Goal: Find specific page/section: Find specific page/section

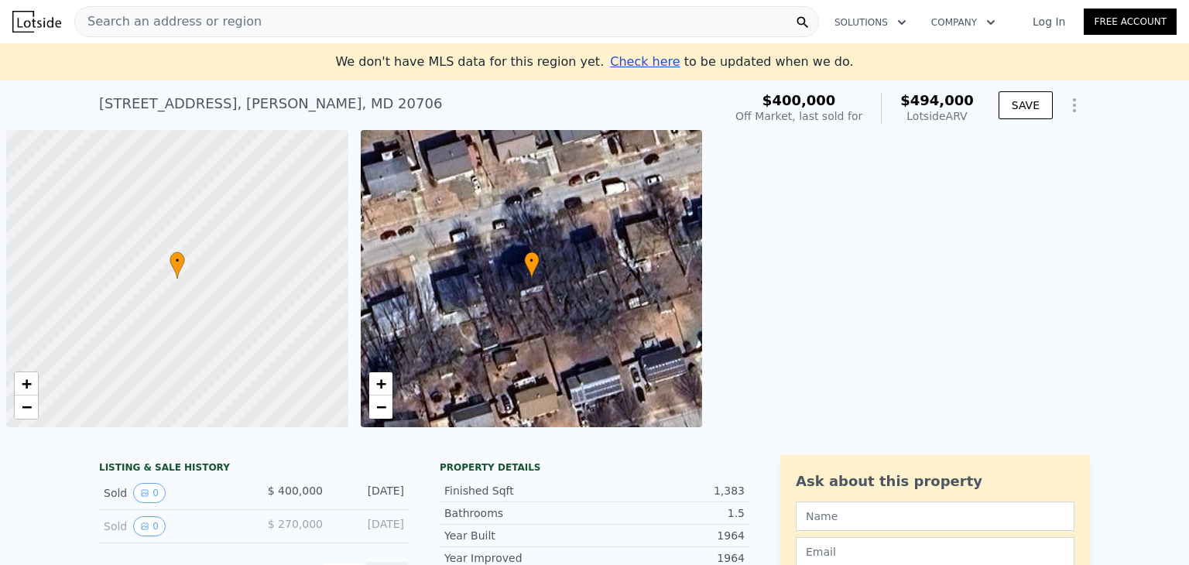
scroll to position [0, 6]
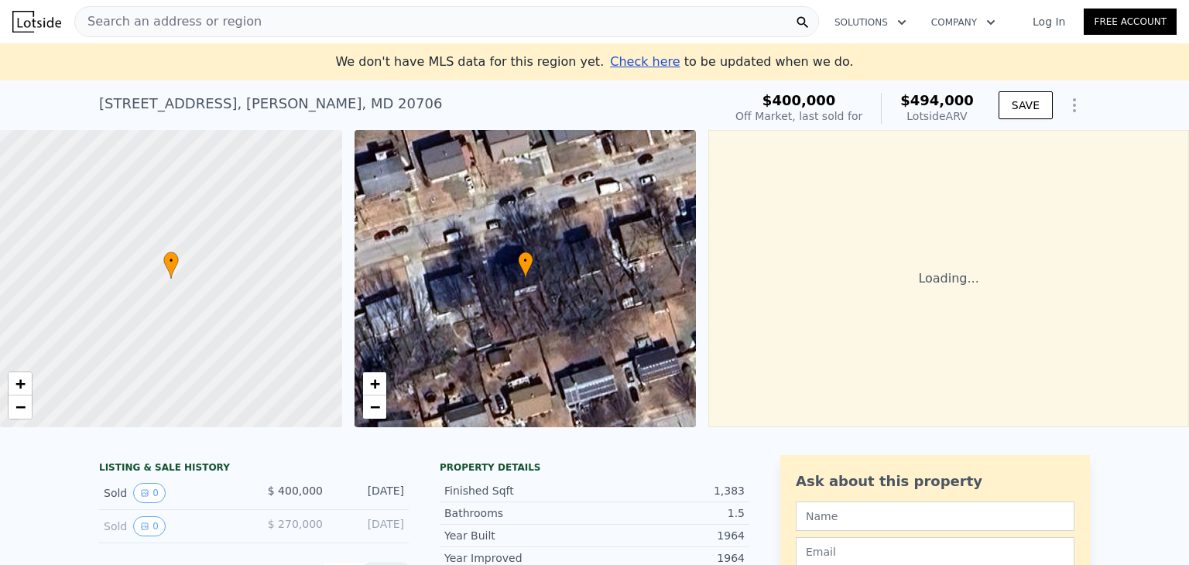
click at [251, 16] on div "Search an address or region" at bounding box center [446, 21] width 745 height 31
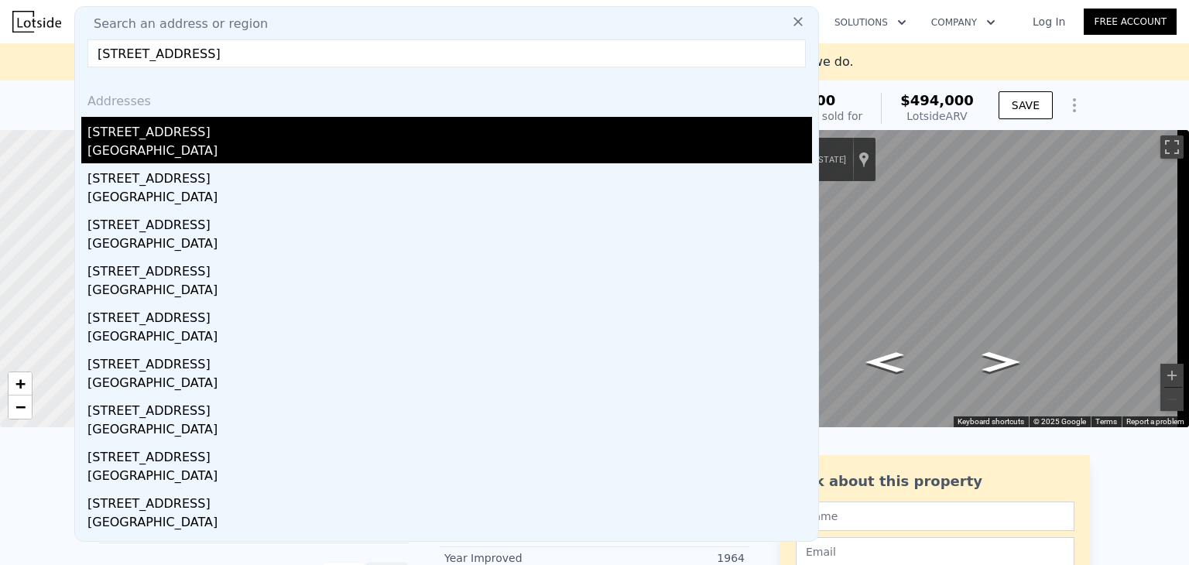
type input "[STREET_ADDRESS]"
click at [252, 132] on div "[STREET_ADDRESS]" at bounding box center [449, 129] width 724 height 25
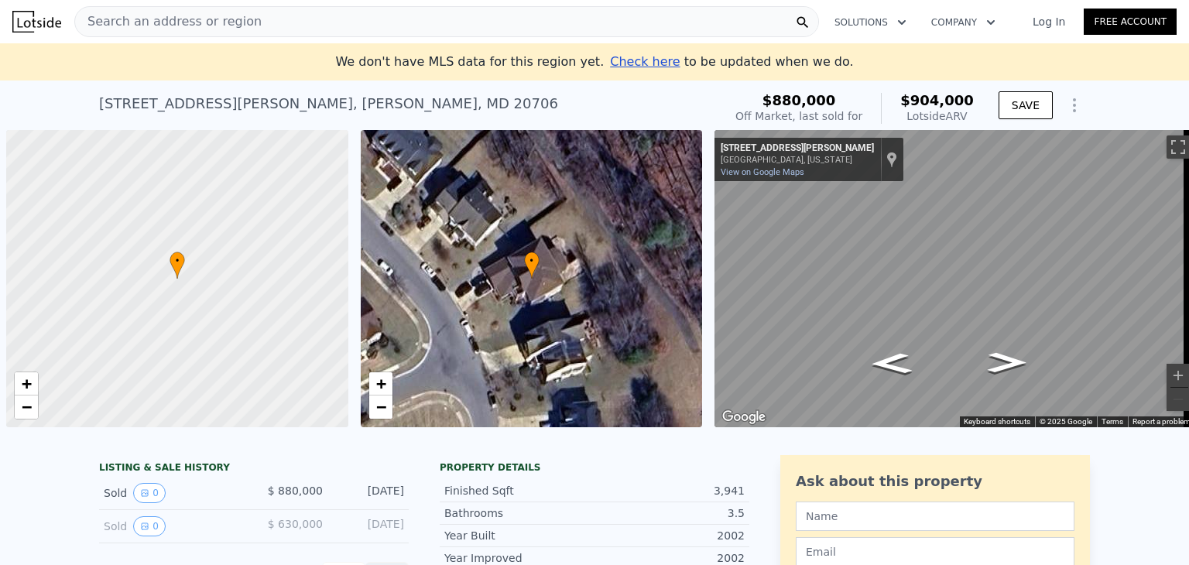
scroll to position [0, 6]
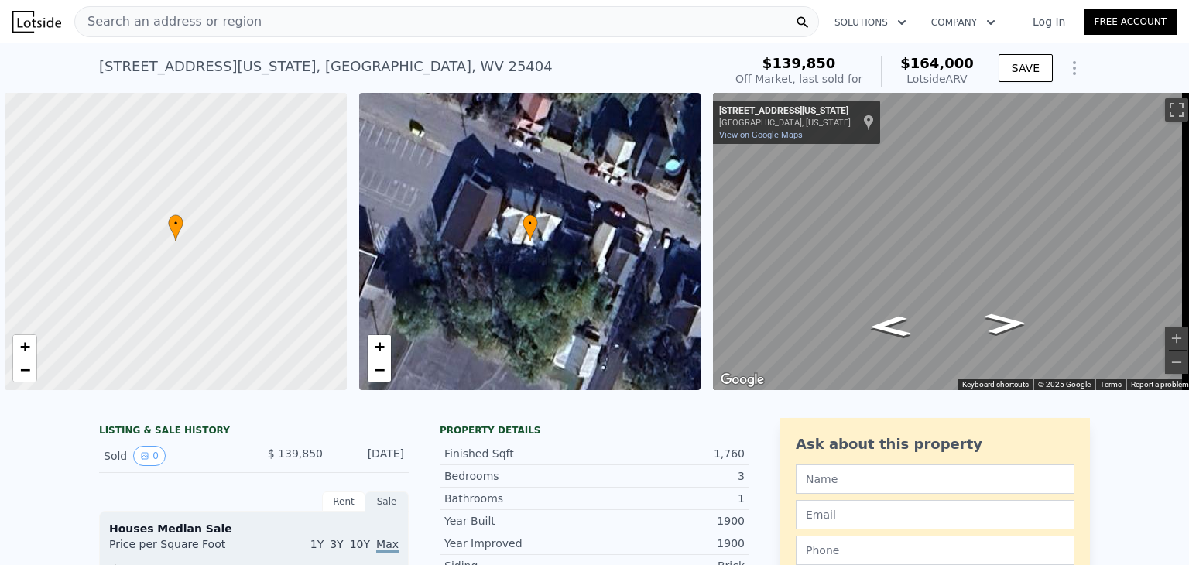
scroll to position [0, 6]
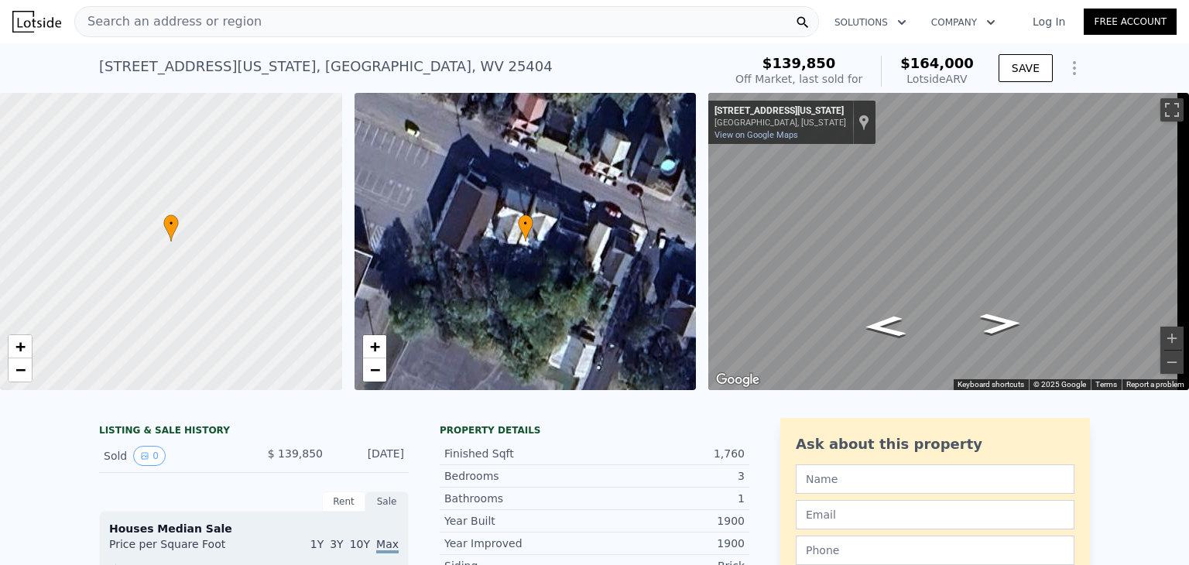
click at [202, 19] on span "Search an address or region" at bounding box center [168, 21] width 187 height 19
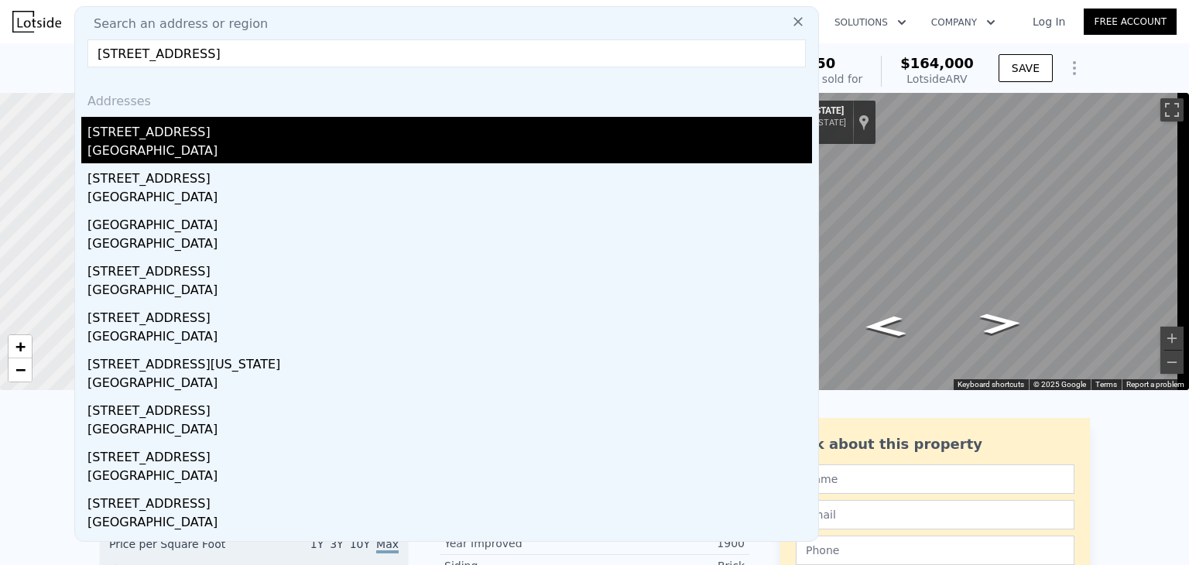
type input "118 N Maple Ave Martinsburg, WV 25401"
click at [279, 149] on div "Martinsburg, WV 25401" at bounding box center [449, 153] width 724 height 22
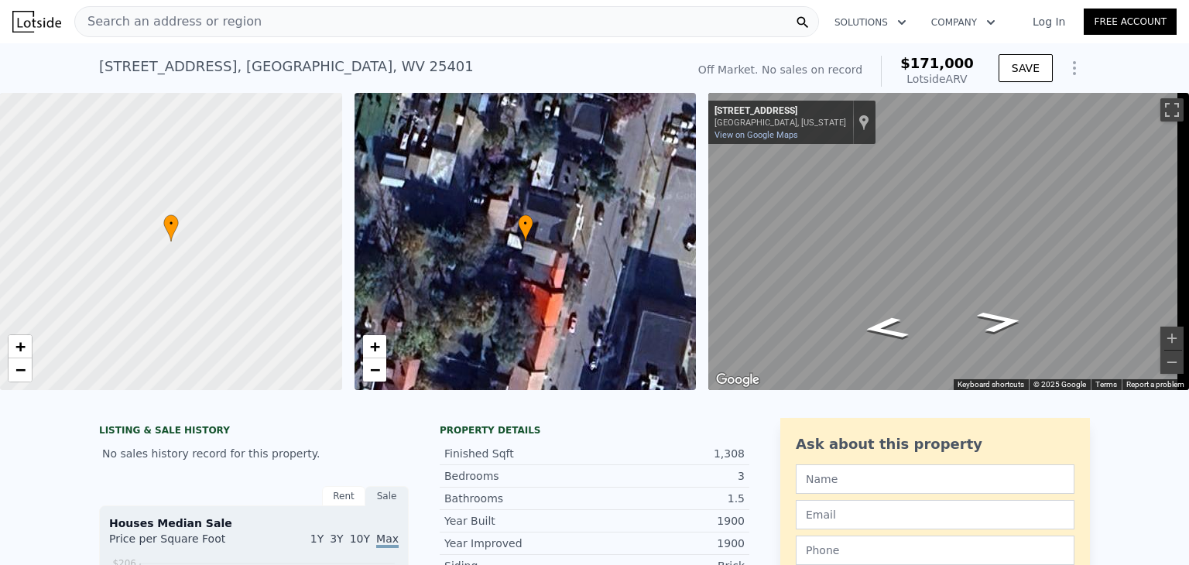
click at [613, 14] on div "Search an address or region" at bounding box center [446, 21] width 745 height 31
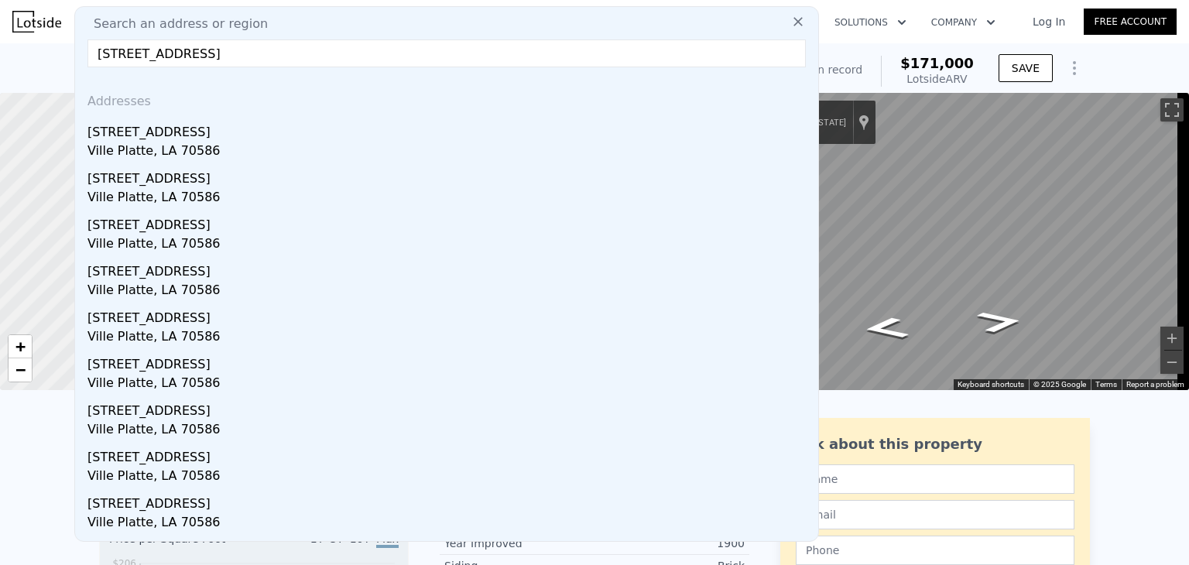
type input "6390 Pine Point Rd, Ville Platte, LA 70586"
